Goal: Task Accomplishment & Management: Use online tool/utility

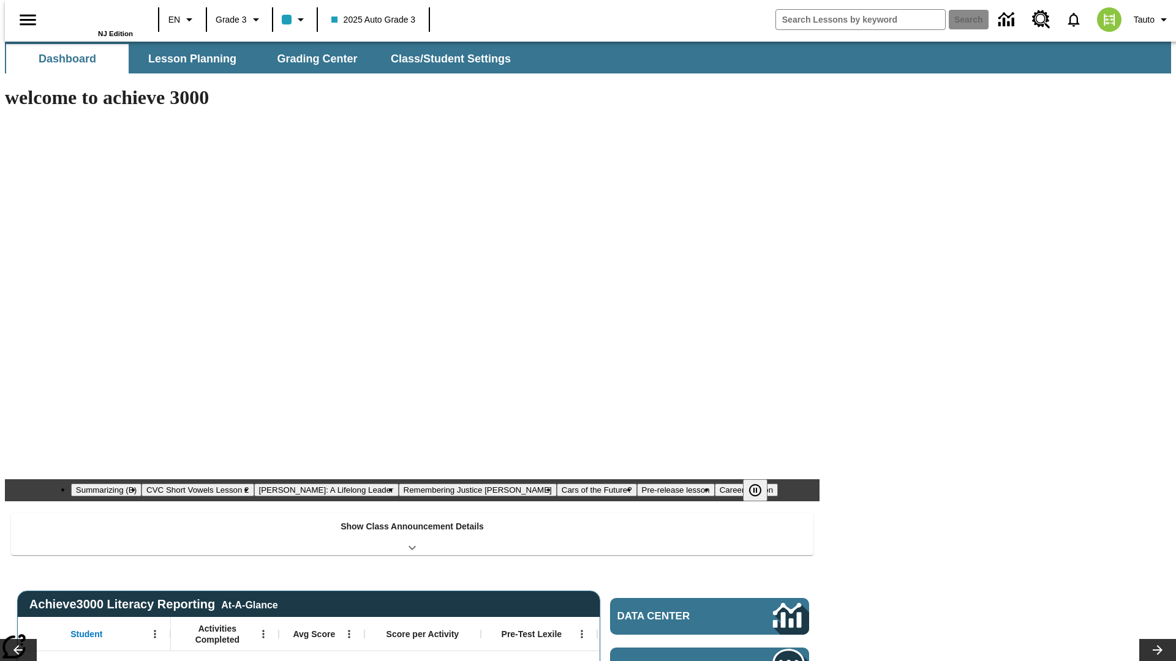
type input "-1"
click at [312, 59] on span "Grading Center" at bounding box center [317, 59] width 80 height 14
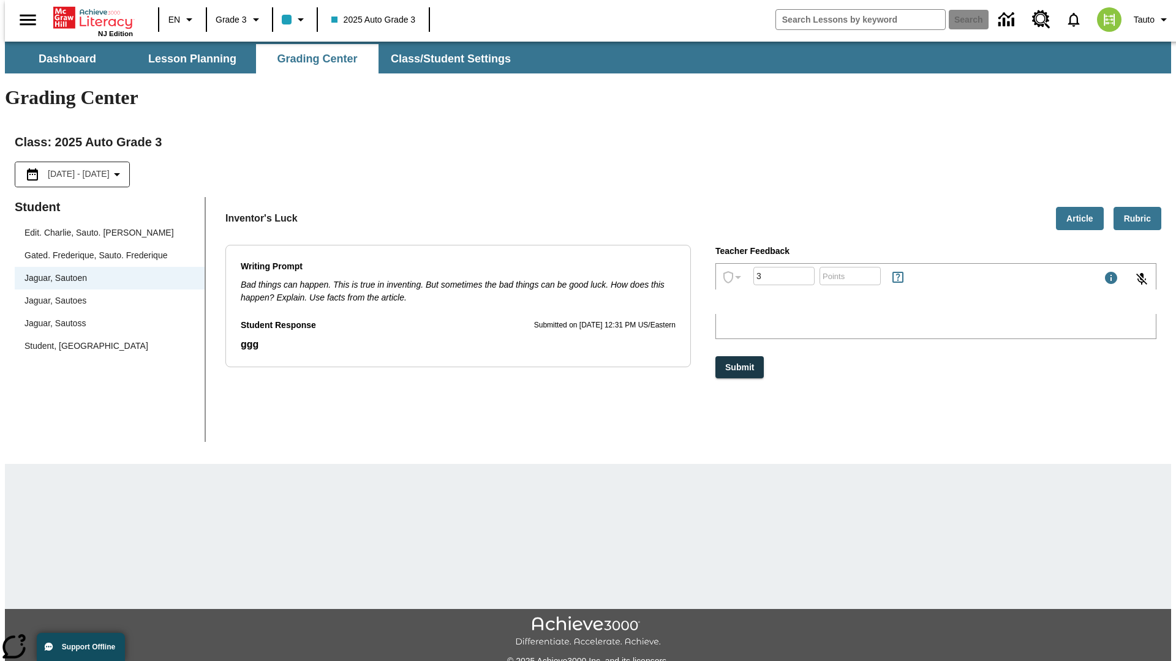
type input "3"
type input "10"
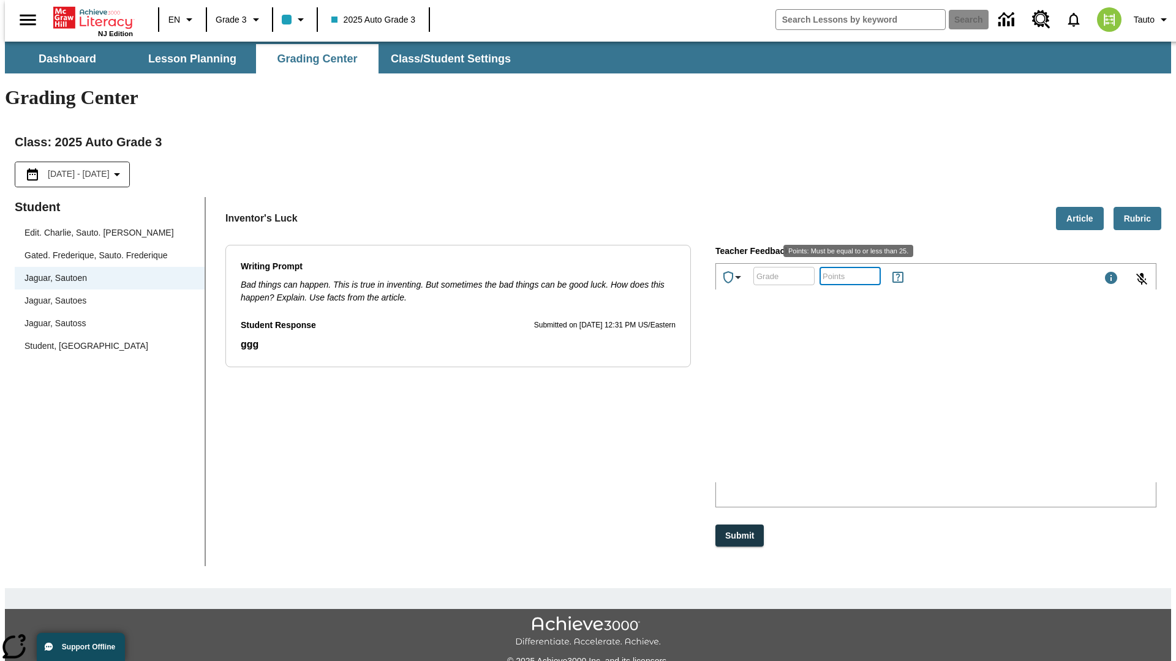
scroll to position [28, 0]
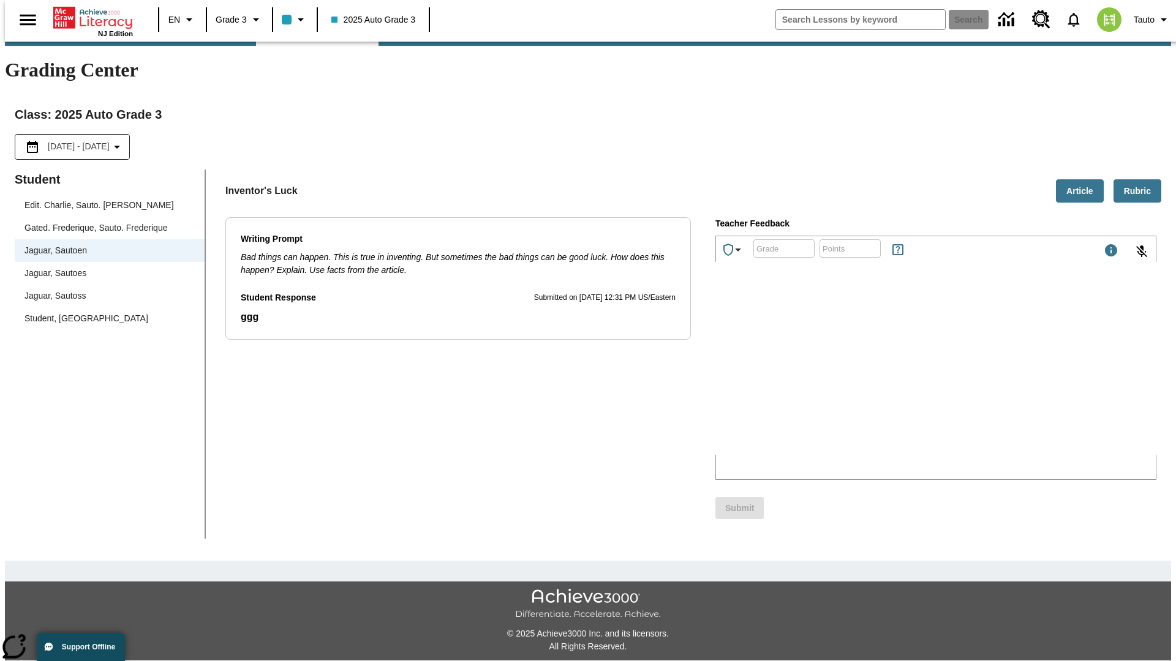
click at [895, 376] on p "Type your response here." at bounding box center [808, 374] width 174 height 11
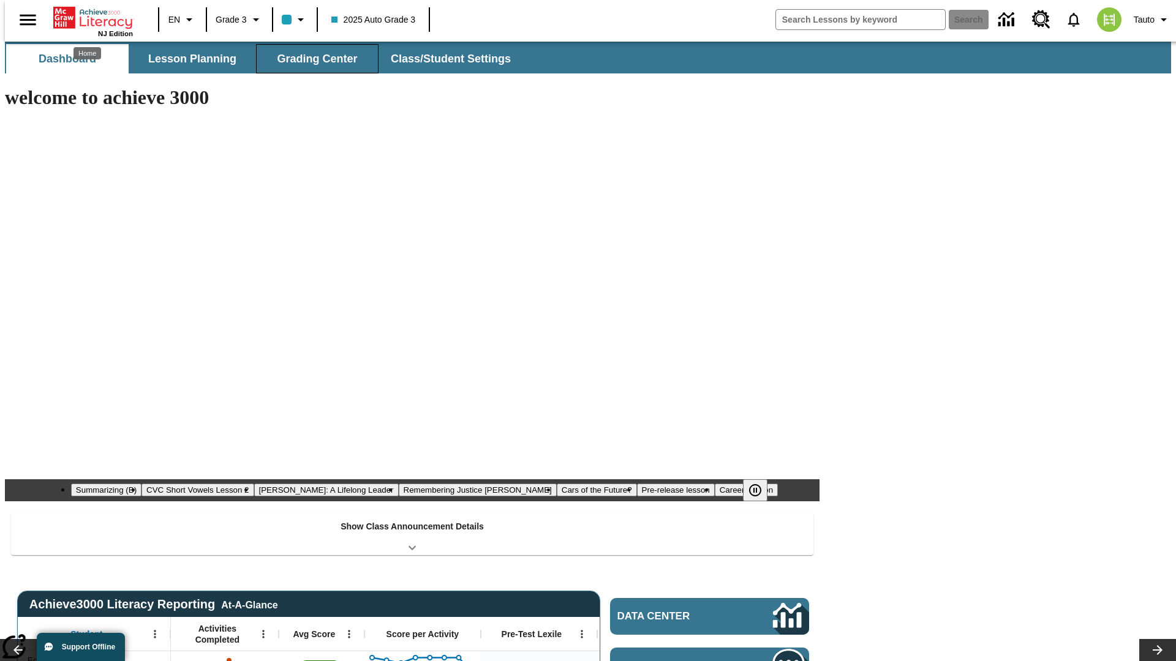
click at [312, 59] on span "Grading Center" at bounding box center [317, 59] width 80 height 14
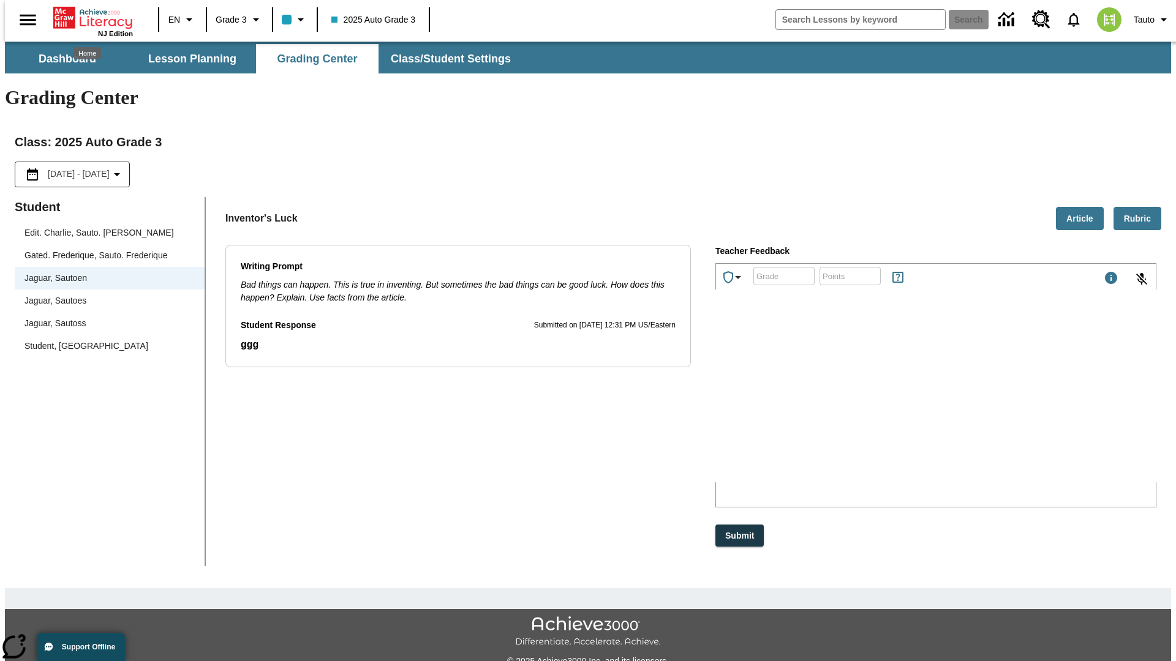
click at [895, 404] on p "PZZFJ" at bounding box center [808, 402] width 174 height 11
